Goal: Task Accomplishment & Management: Manage account settings

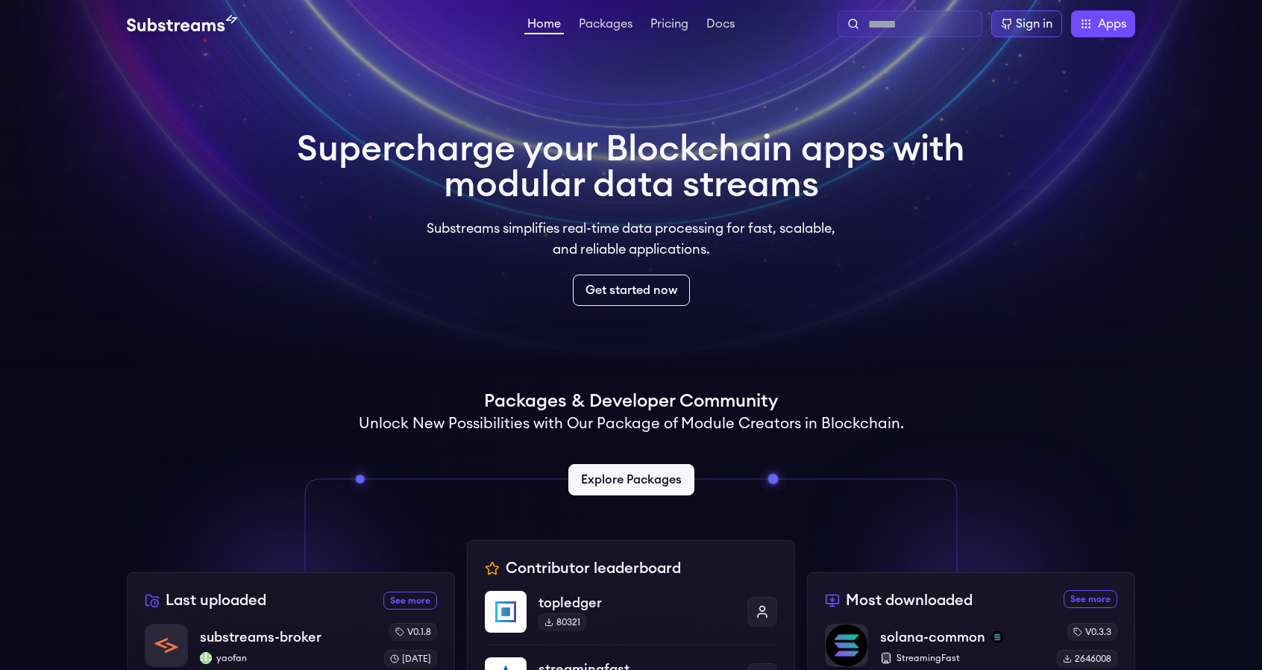
click at [902, 27] on input "text" at bounding box center [921, 25] width 107 height 18
type input "****"
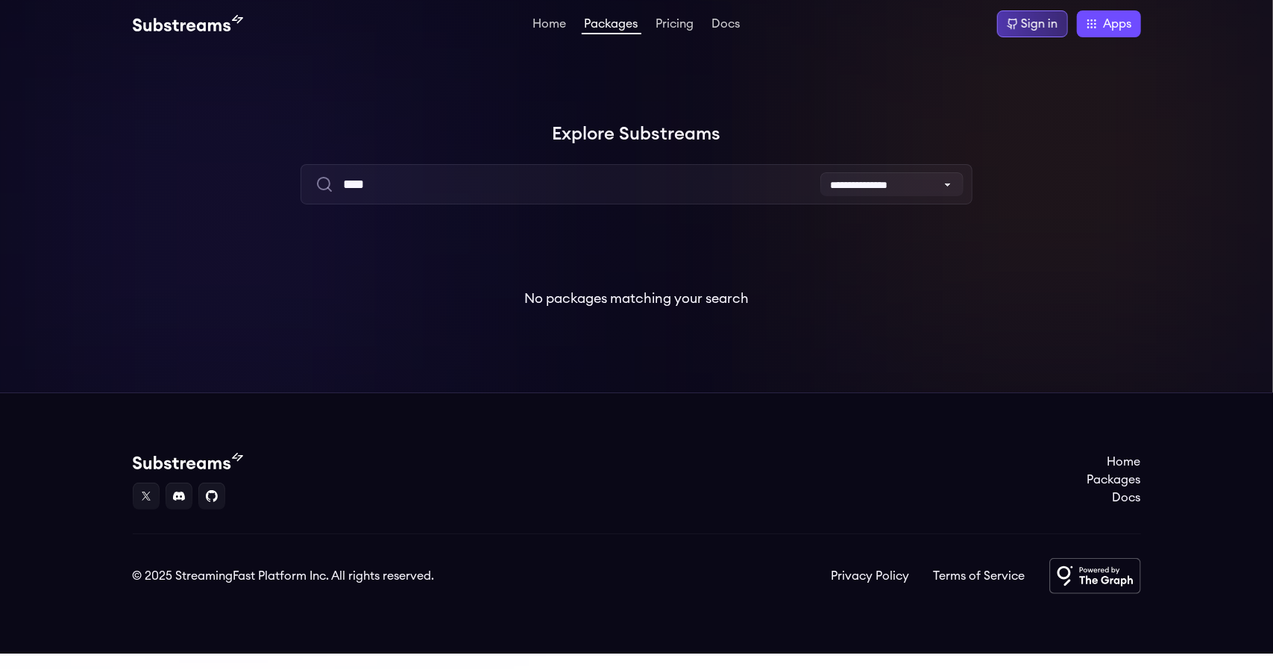
click at [1038, 16] on div "Sign in" at bounding box center [1040, 24] width 37 height 18
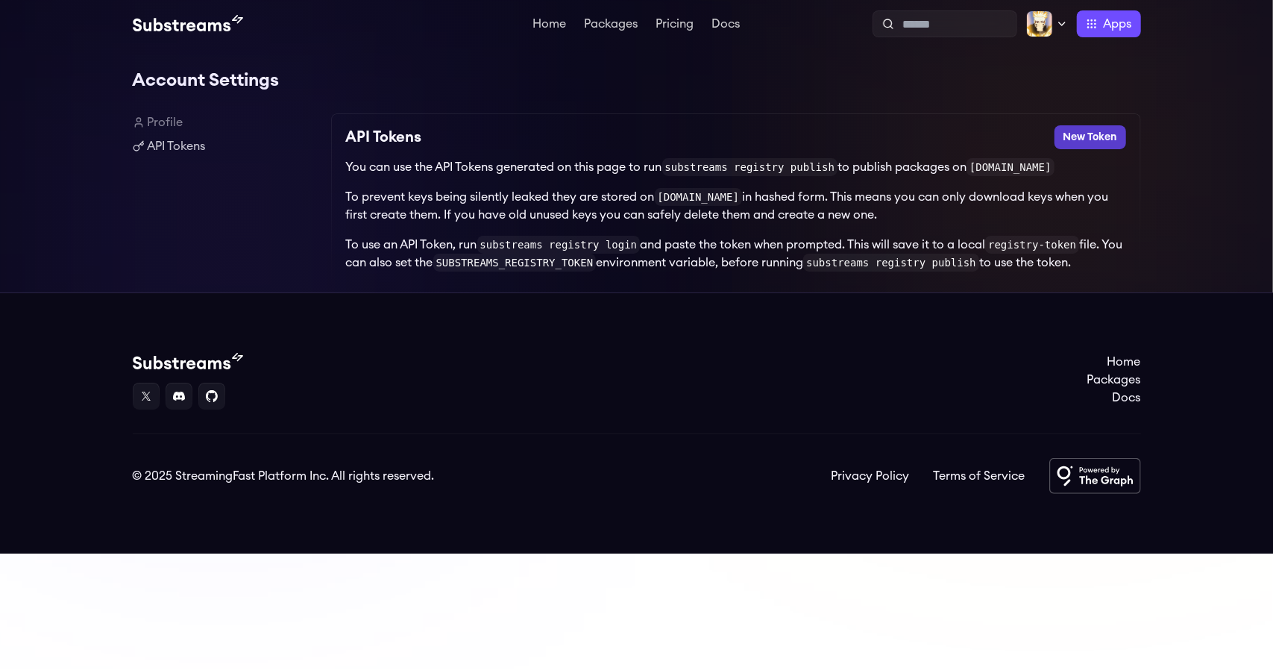
click at [1085, 132] on button "New Token" at bounding box center [1091, 137] width 72 height 24
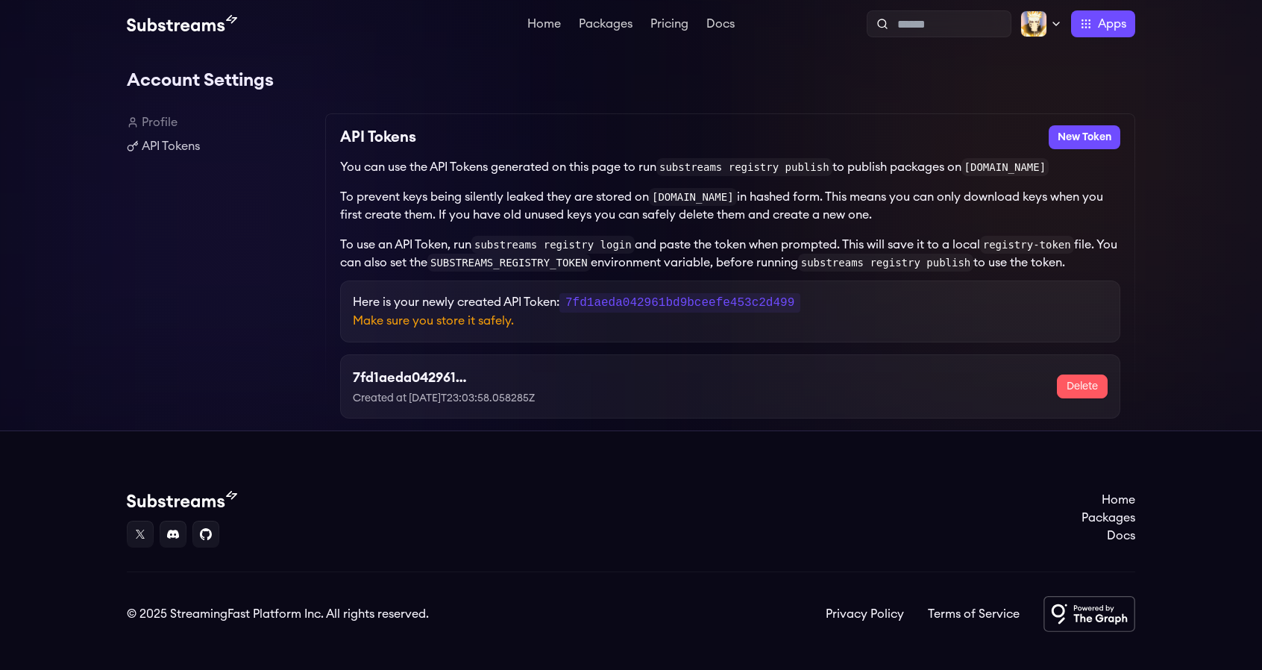
click at [486, 402] on p "Created at [DATE]T23:03:58.058285Z" at bounding box center [474, 398] width 242 height 15
click at [648, 300] on code "7fd1aeda042961bd9bceefe453c2d499" at bounding box center [680, 302] width 241 height 19
copy code "7fd1aeda042961bd9bceefe453c2d499"
click at [834, 398] on div "7fd1aeda042961bd9bceefe453c2d499 Created at [DATE]T23:03:58.058285Z Delete" at bounding box center [730, 386] width 755 height 39
